Goal: Find specific page/section: Find specific page/section

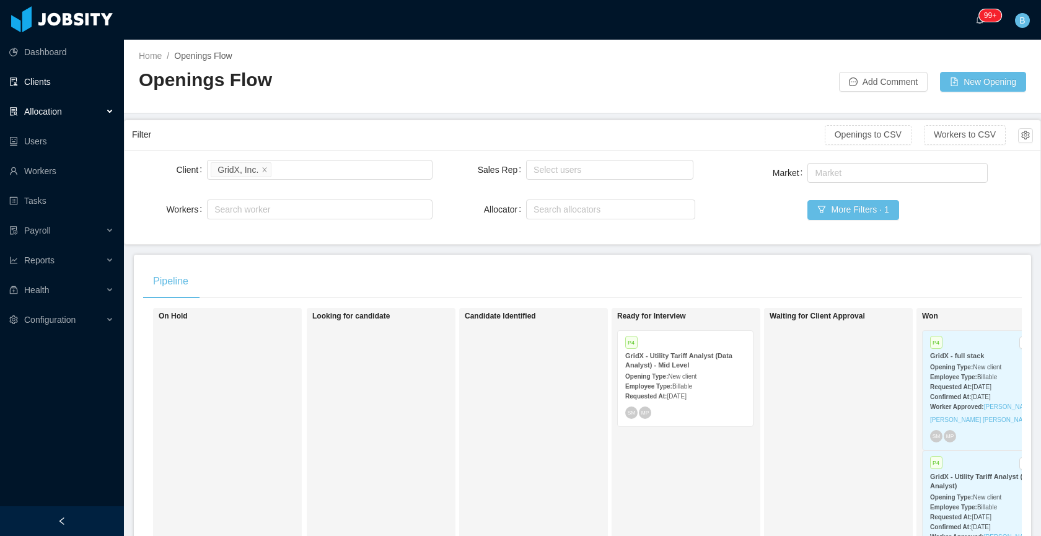
click at [31, 85] on link "Clients" at bounding box center [61, 81] width 105 height 25
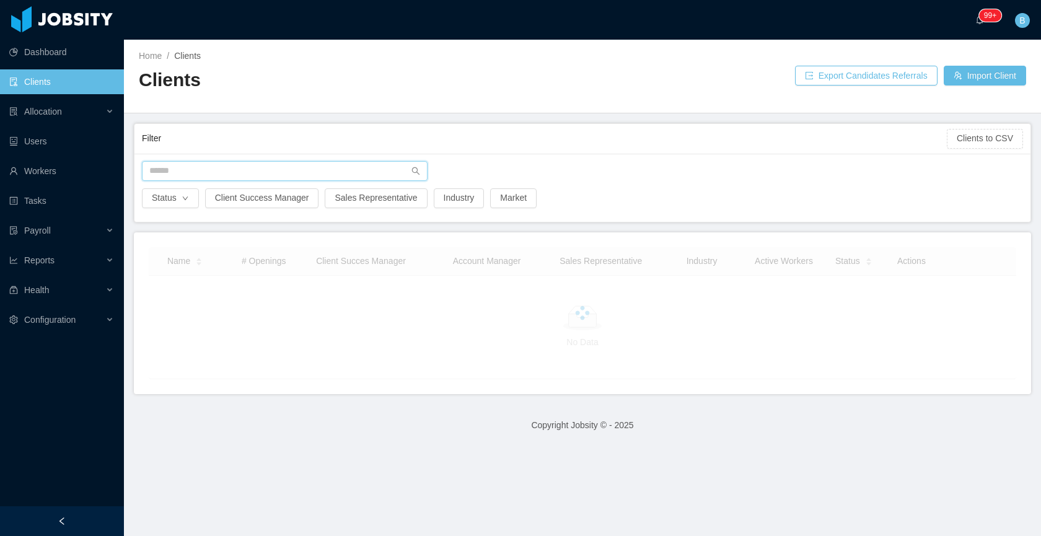
click at [316, 162] on input "text" at bounding box center [285, 171] width 286 height 20
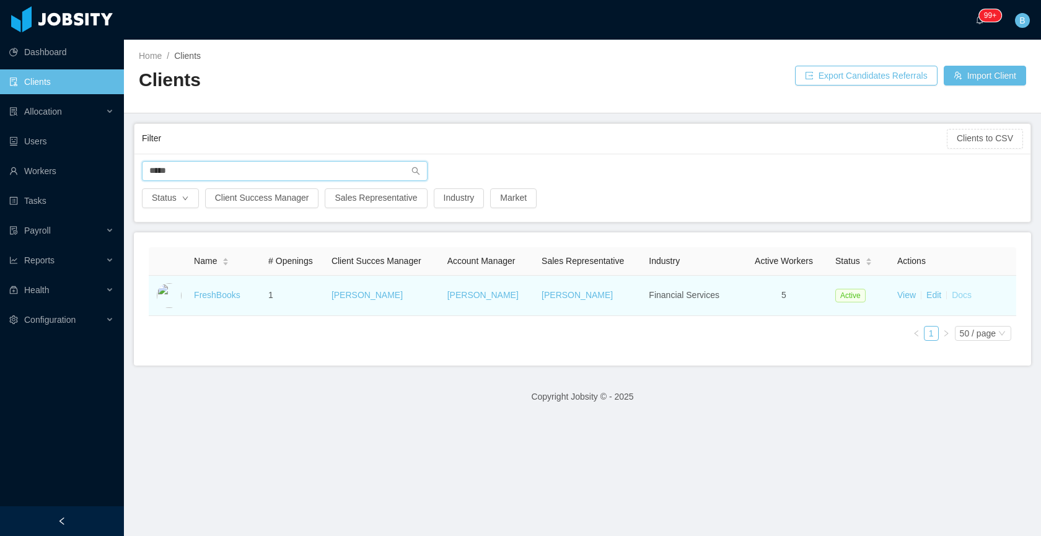
type input "*****"
click at [952, 295] on link "Docs" at bounding box center [961, 295] width 20 height 10
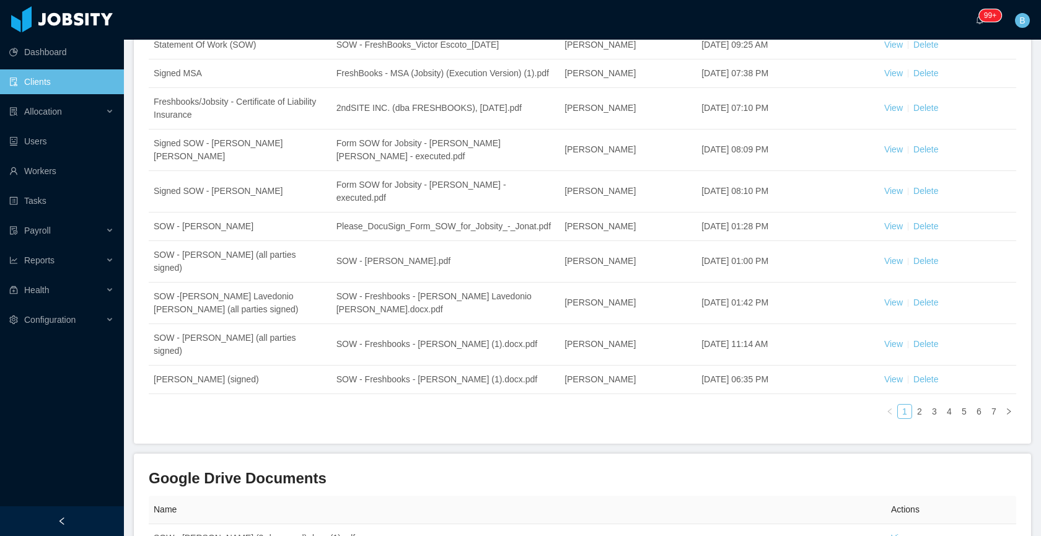
scroll to position [223, 0]
click at [987, 412] on link "7" at bounding box center [994, 411] width 14 height 14
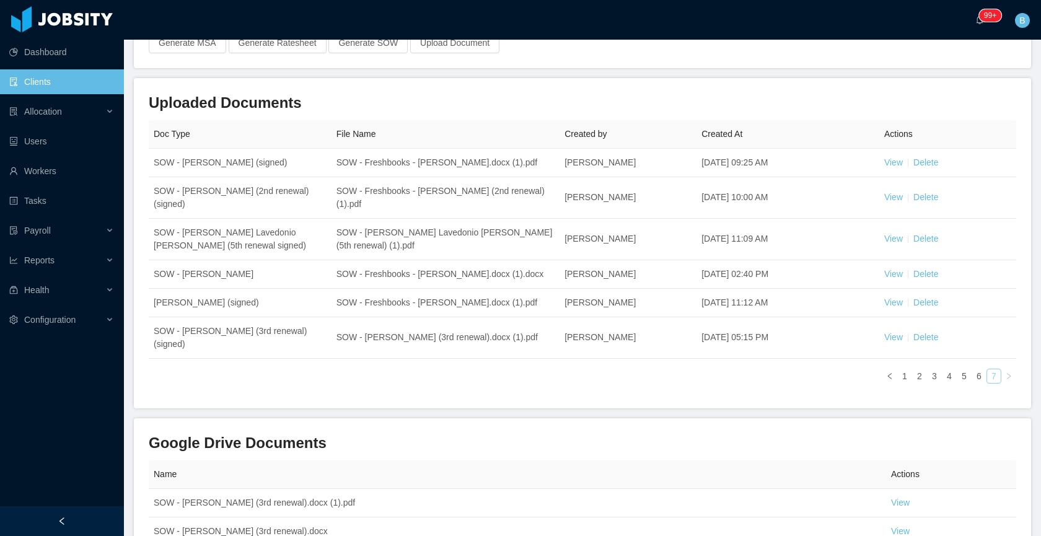
scroll to position [99, 0]
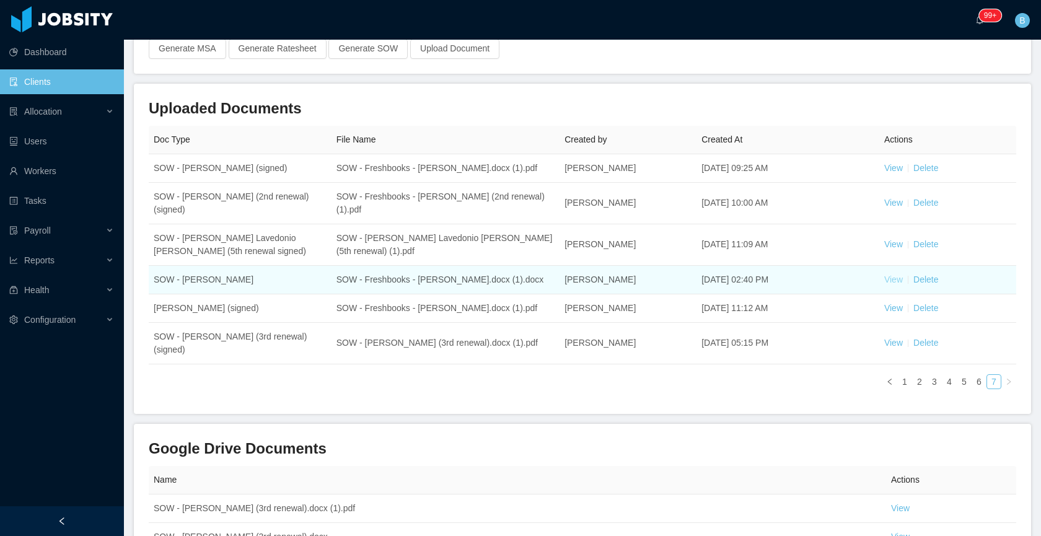
click at [888, 279] on link "View" at bounding box center [893, 279] width 19 height 10
